Goal: Task Accomplishment & Management: Manage account settings

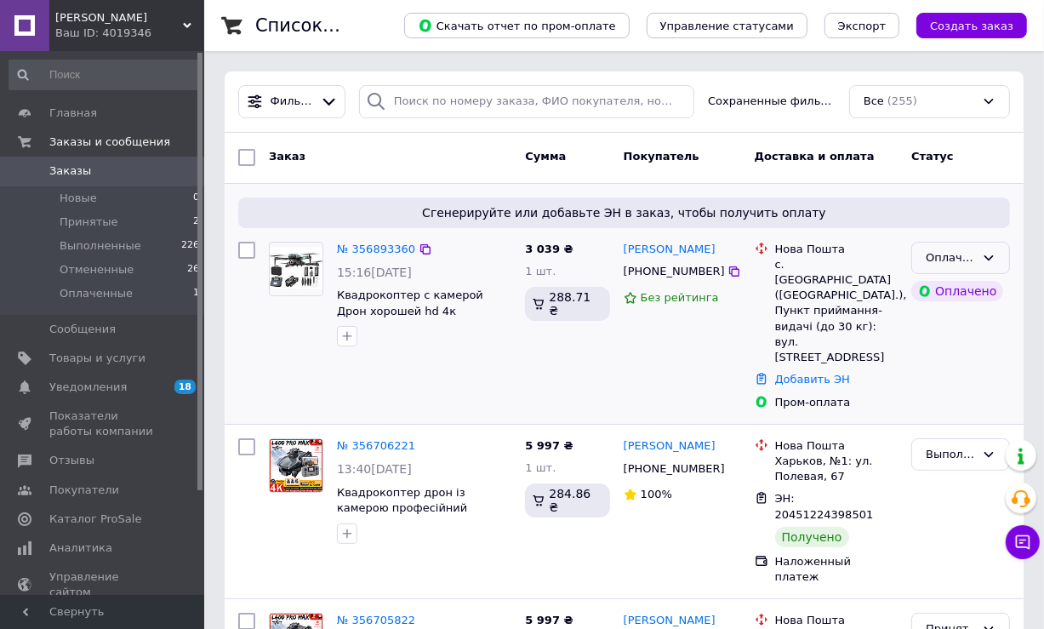
click at [992, 255] on icon at bounding box center [988, 257] width 9 height 5
click at [949, 287] on li "Принят" at bounding box center [960, 292] width 97 height 31
drag, startPoint x: 702, startPoint y: 232, endPoint x: 662, endPoint y: 234, distance: 40.0
click at [662, 234] on div "Сгенерируйте или добавьте ЭН в заказ, чтобы получить оплату № 356893360 15:16[D…" at bounding box center [624, 304] width 799 height 240
copy link "[PERSON_NAME]"
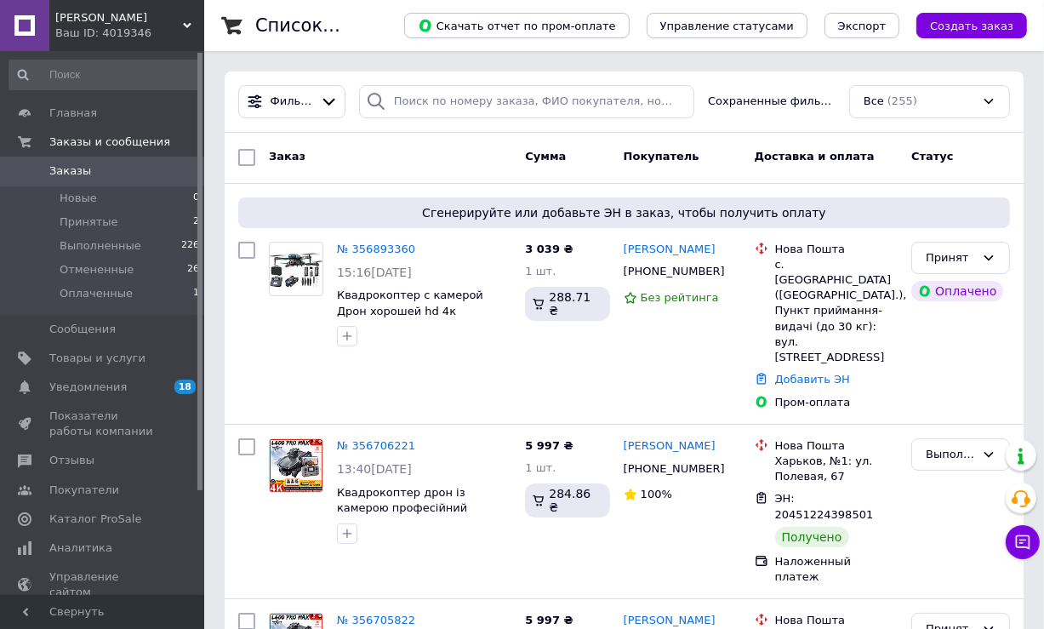
click at [191, 304] on li "Оплаченные 1" at bounding box center [104, 298] width 209 height 32
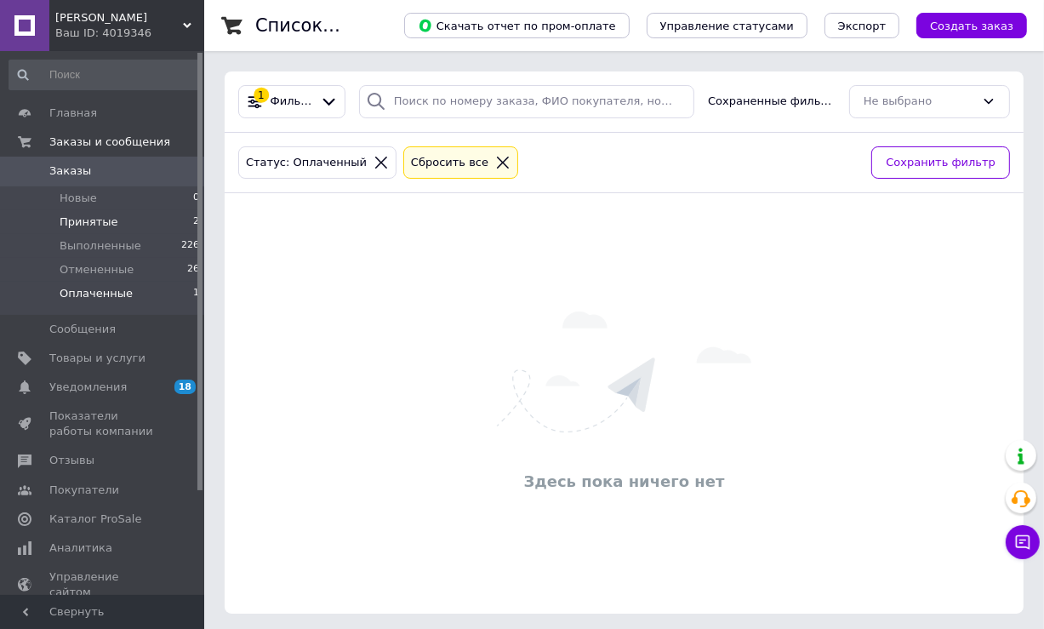
click at [157, 210] on li "Принятые 2" at bounding box center [104, 222] width 209 height 24
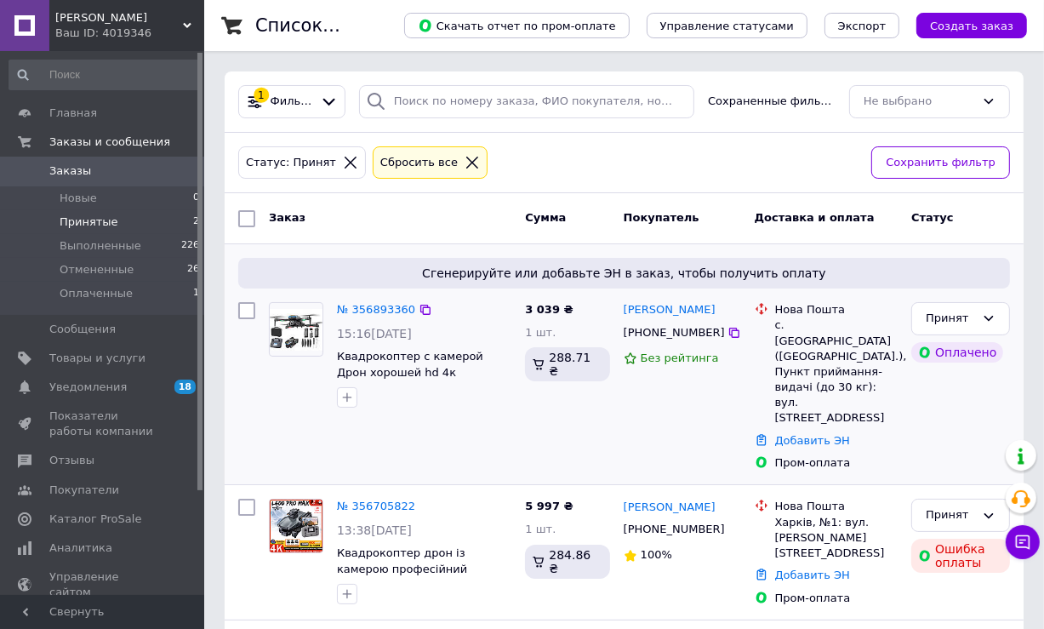
click at [228, 375] on div "Сгенерируйте или добавьте ЭН в заказ, чтобы получить оплату № 356893360 15:16[D…" at bounding box center [624, 364] width 799 height 240
click at [239, 384] on div at bounding box center [246, 386] width 31 height 182
click at [260, 374] on div at bounding box center [246, 386] width 31 height 182
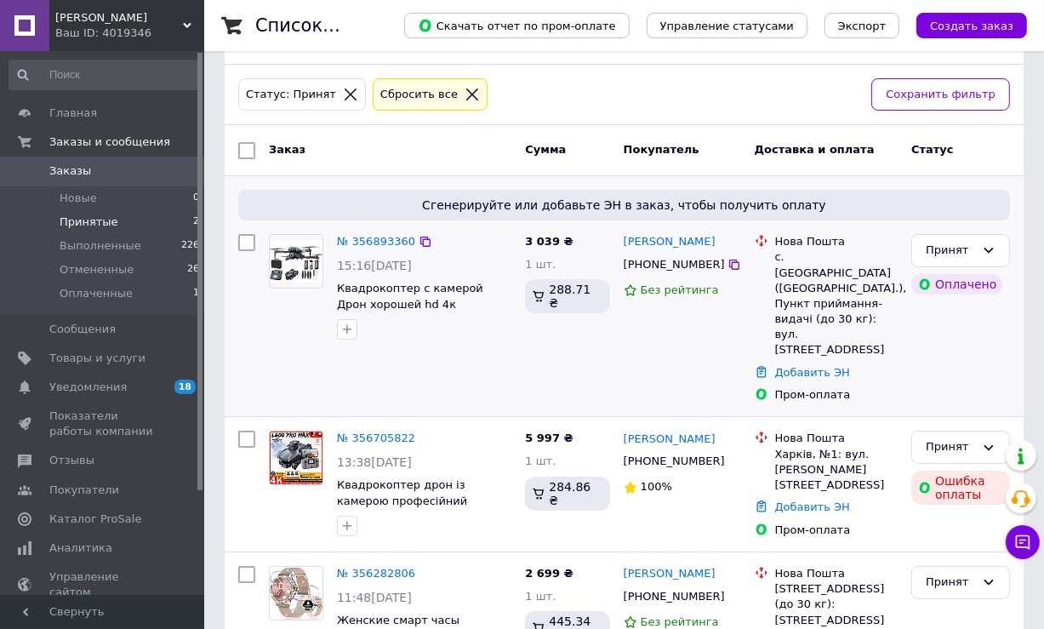
scroll to position [151, 0]
